Goal: Navigation & Orientation: Find specific page/section

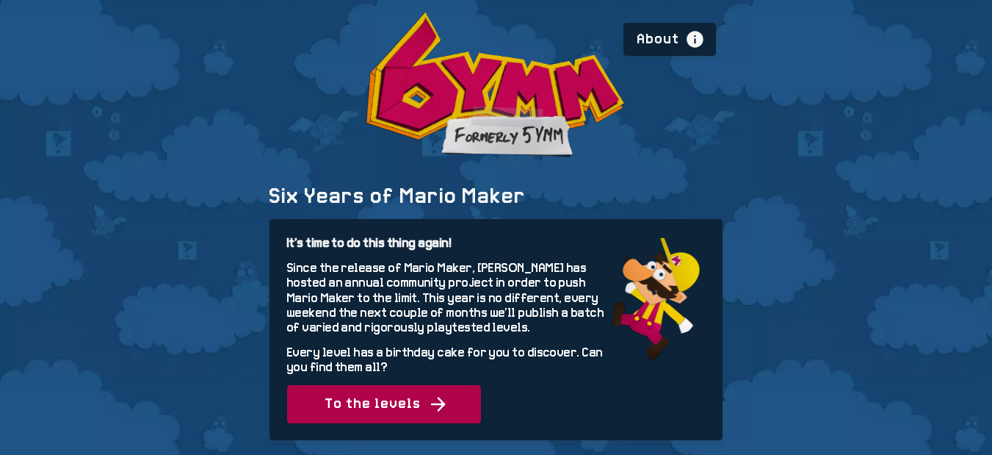
click at [359, 390] on span "To the levels" at bounding box center [384, 404] width 194 height 38
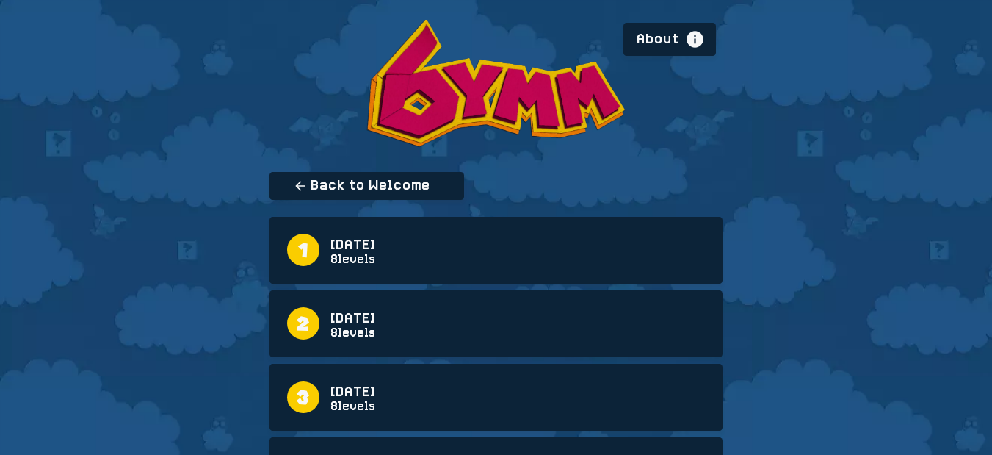
click at [322, 253] on link "[DATE] 8 levels" at bounding box center [496, 250] width 418 height 32
